Goal: Information Seeking & Learning: Learn about a topic

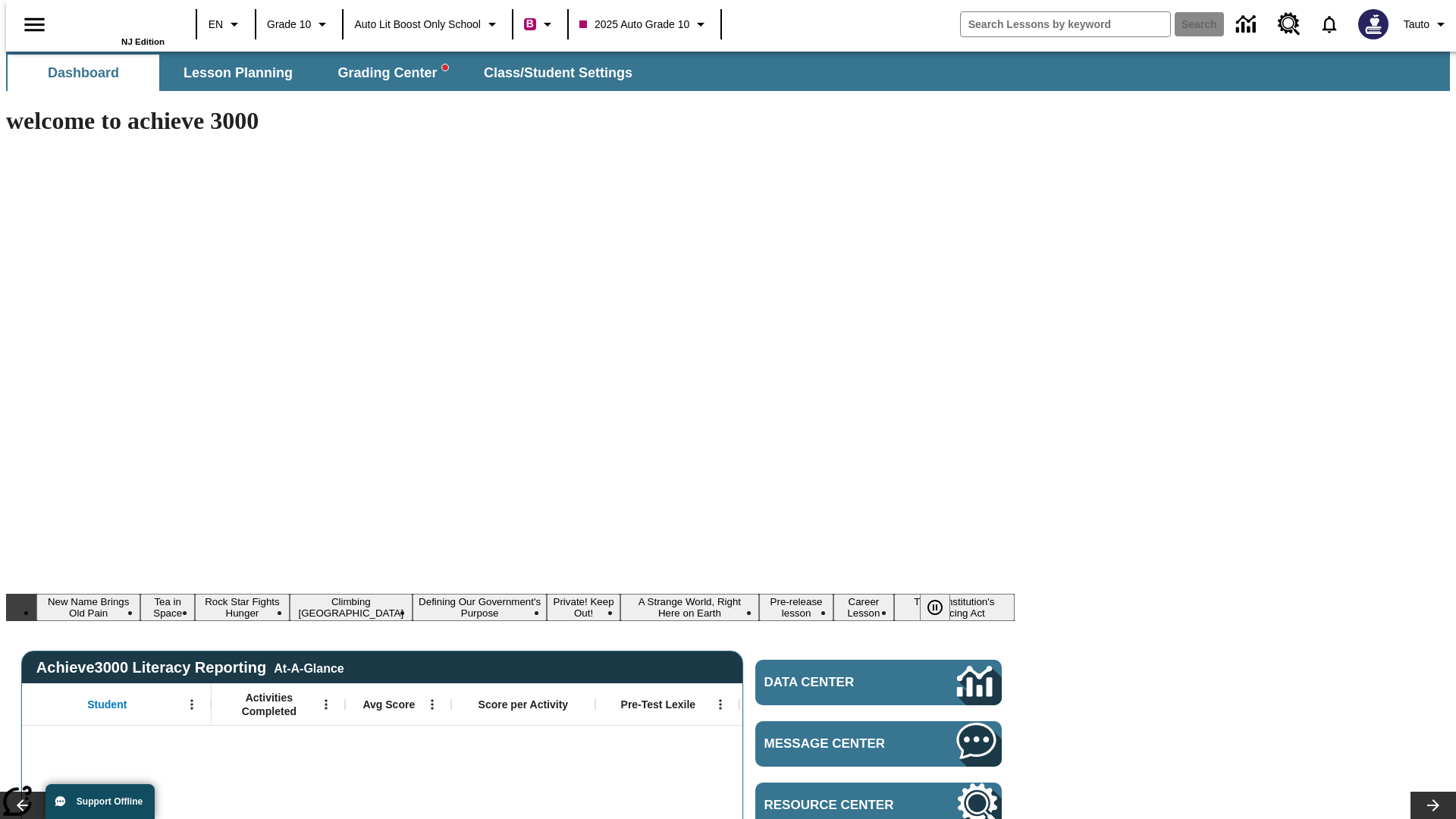
type input "-1"
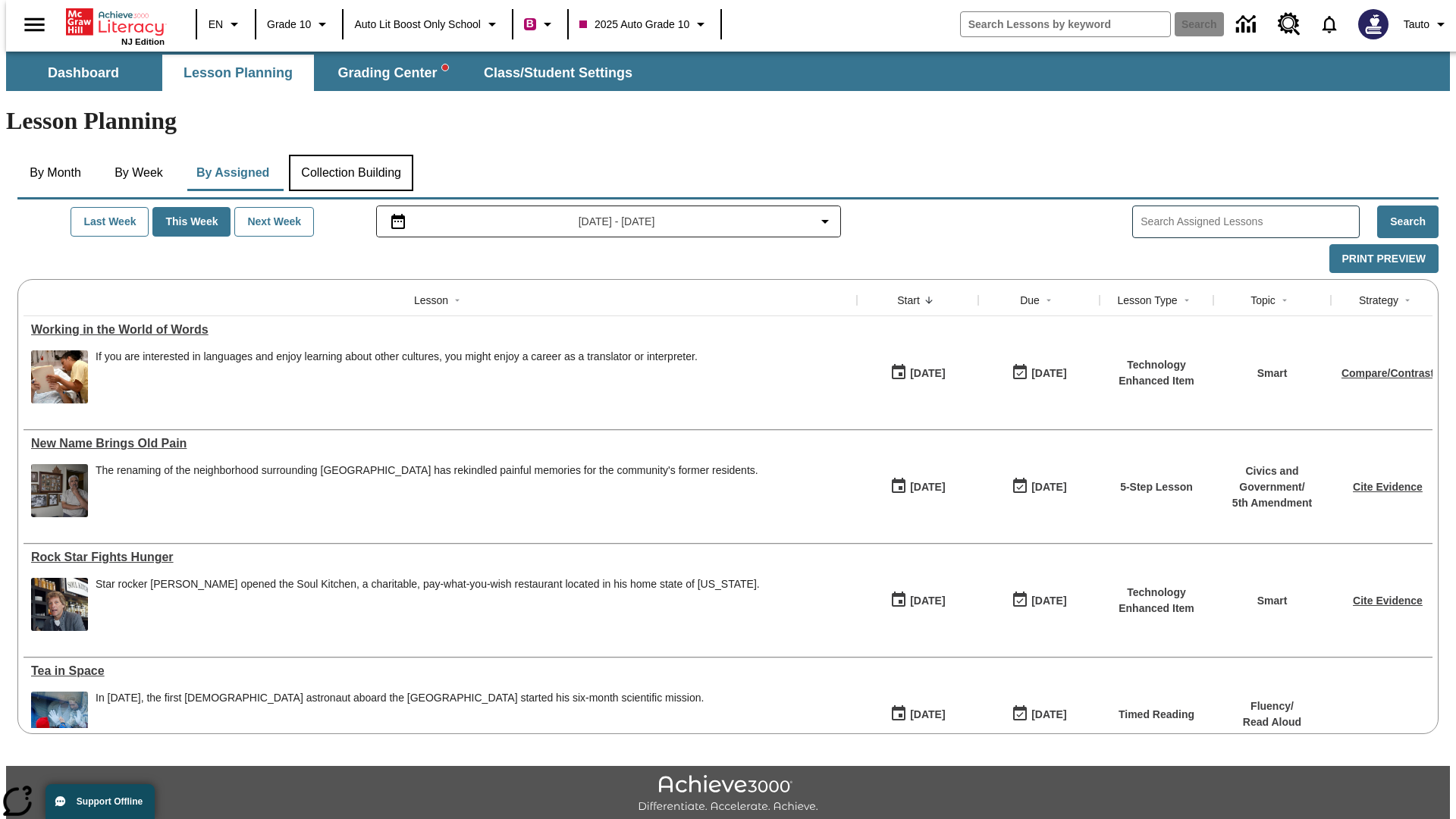
click at [350, 154] on button "Collection Building" at bounding box center [352, 172] width 125 height 36
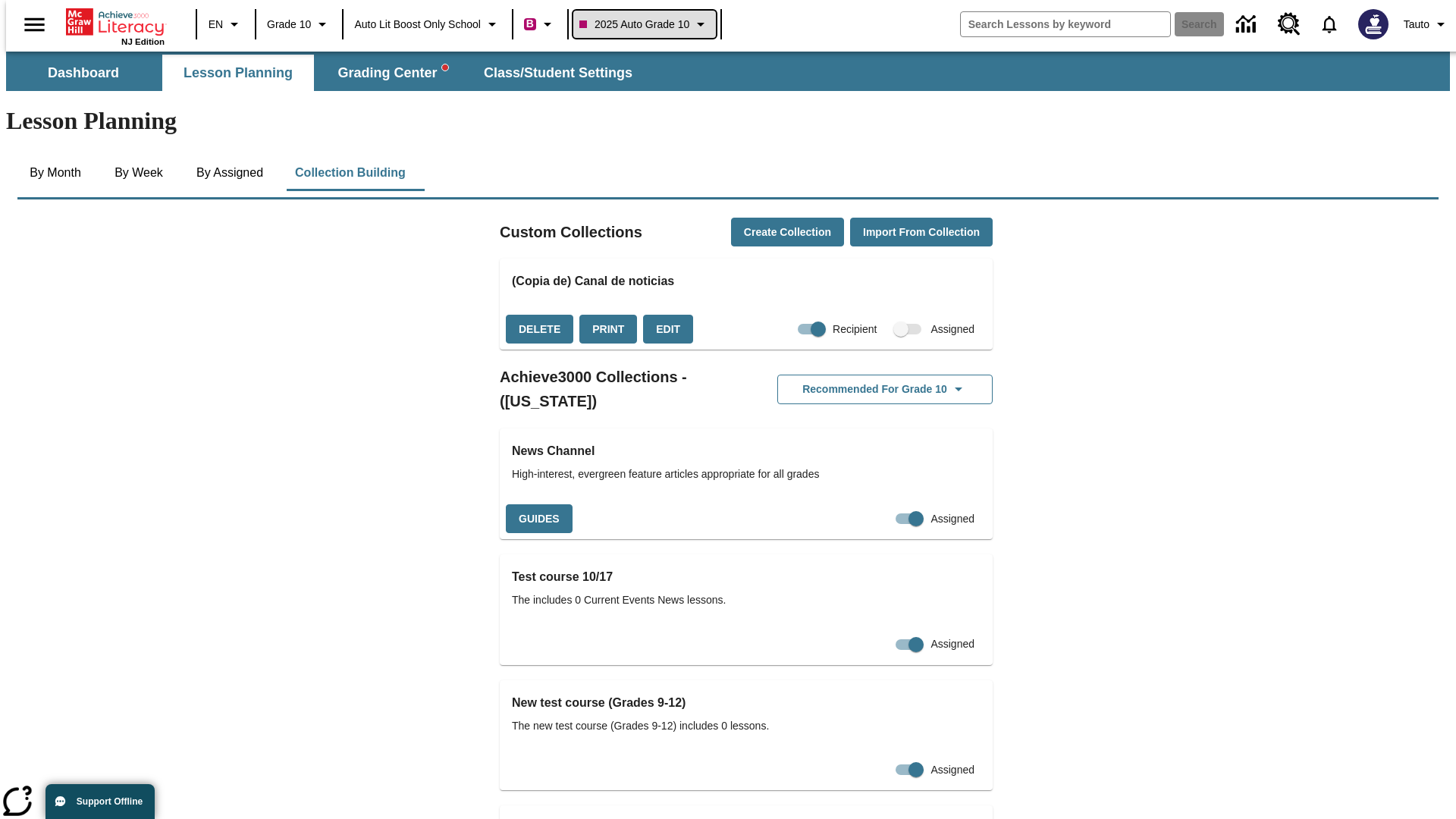
click at [646, 24] on span "2025 Auto Grade 10" at bounding box center [634, 24] width 110 height 16
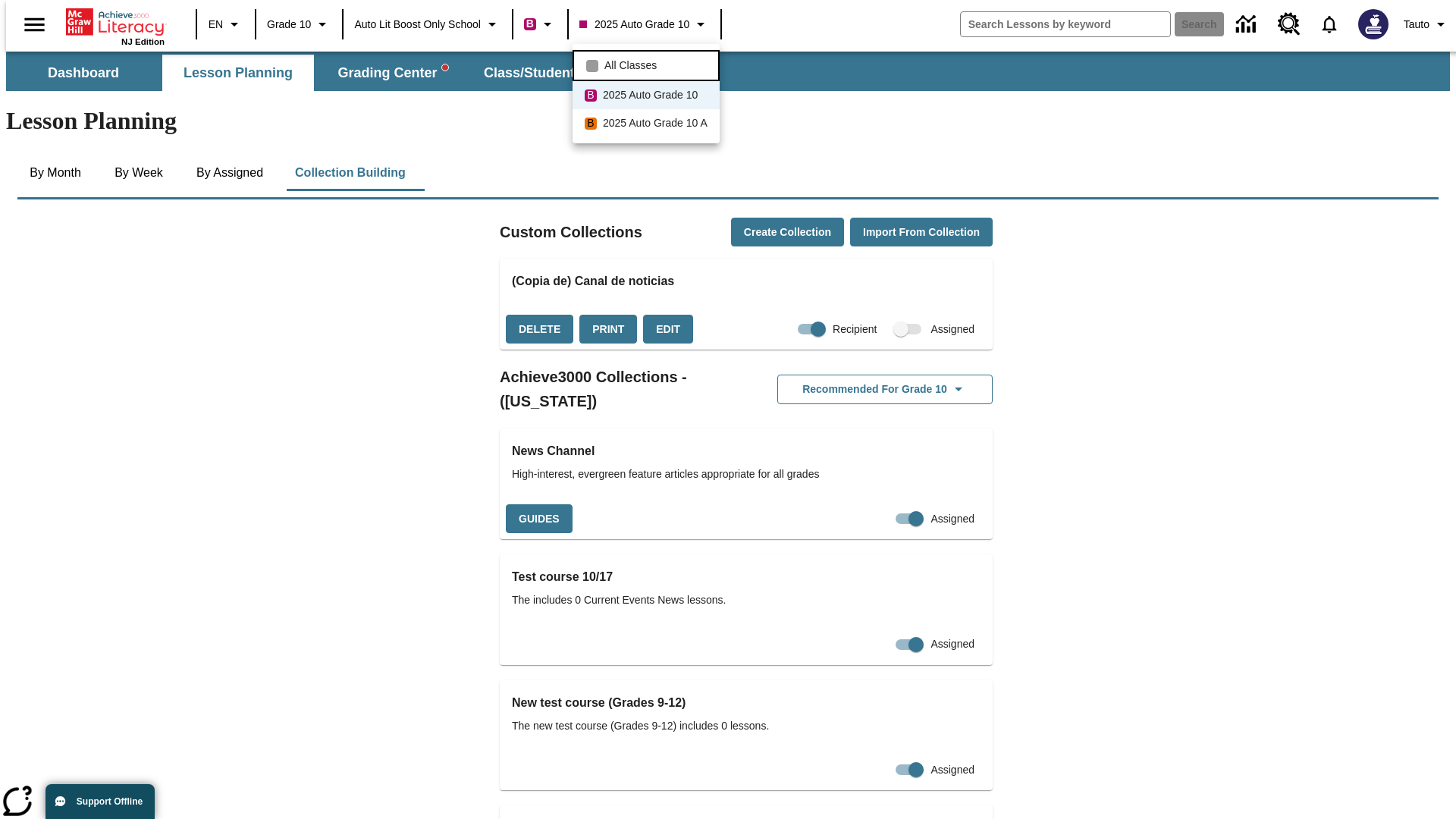
click at [648, 63] on span "All Classes" at bounding box center [630, 65] width 53 height 16
